Goal: Entertainment & Leisure: Consume media (video, audio)

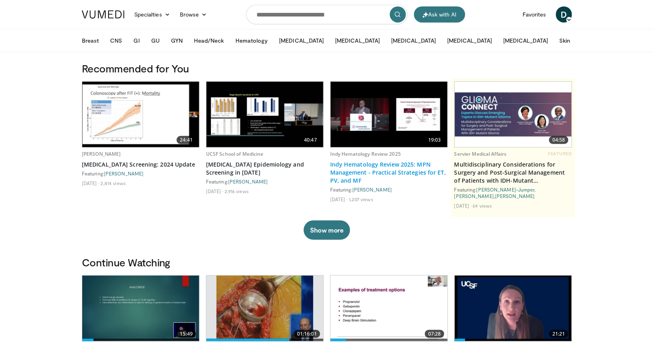
click at [404, 168] on link "Indy Hematology Review 2025: MPN Management - Practical Strategies for ET, PV, …" at bounding box center [389, 173] width 118 height 24
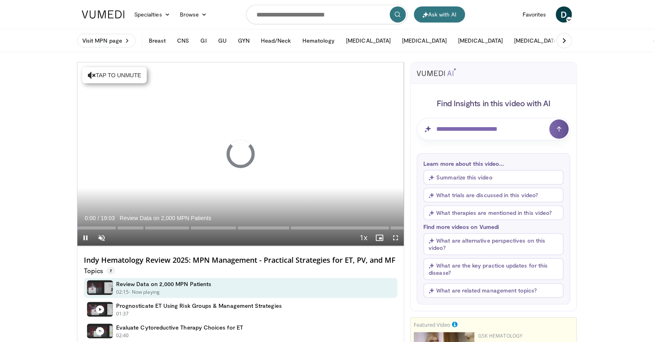
click at [479, 178] on button "Summarize this video" at bounding box center [493, 177] width 140 height 15
